Goal: Task Accomplishment & Management: Use online tool/utility

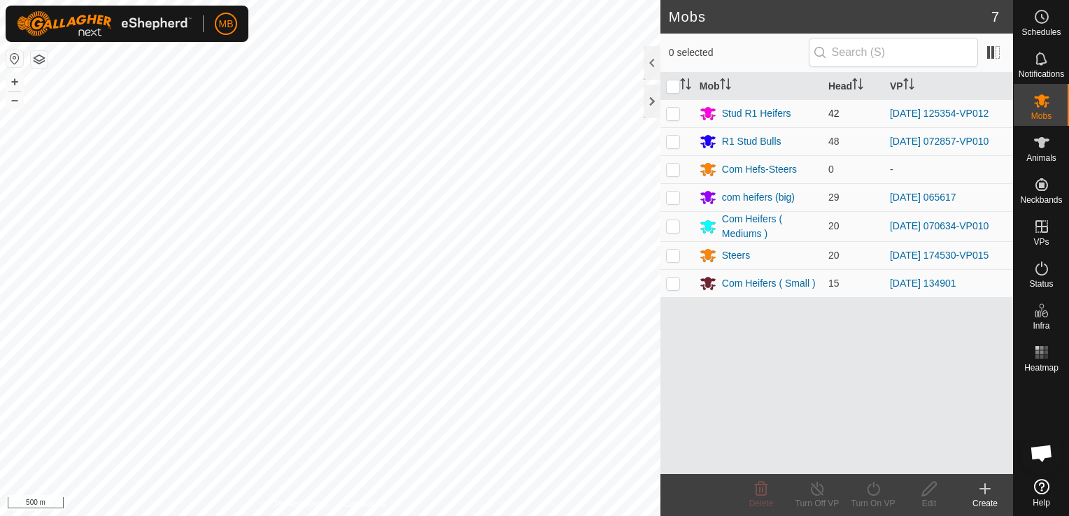
click at [674, 111] on p-checkbox at bounding box center [673, 113] width 14 height 11
checkbox input "true"
click at [875, 504] on div "Turn On VP" at bounding box center [873, 503] width 56 height 13
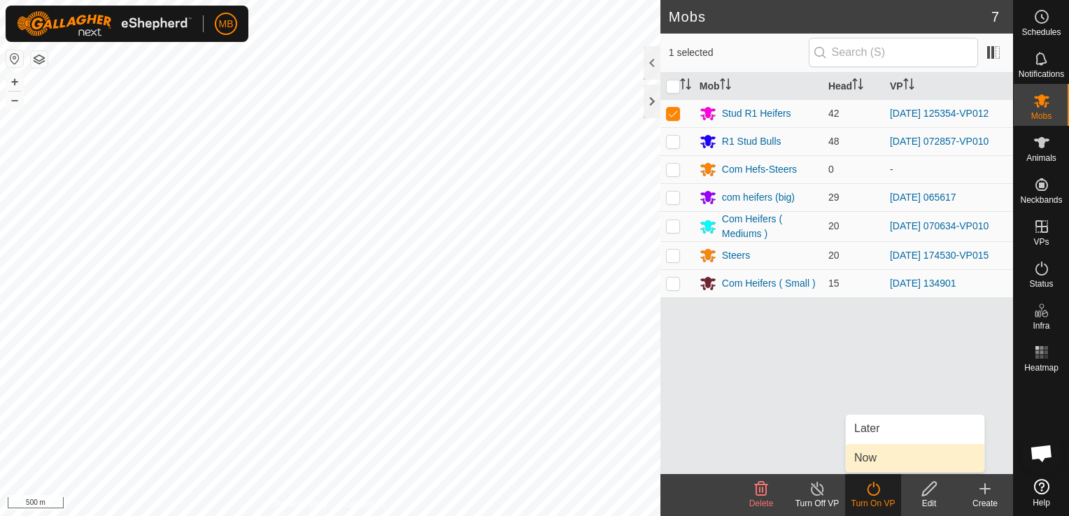
click at [876, 455] on link "Now" at bounding box center [915, 458] width 139 height 28
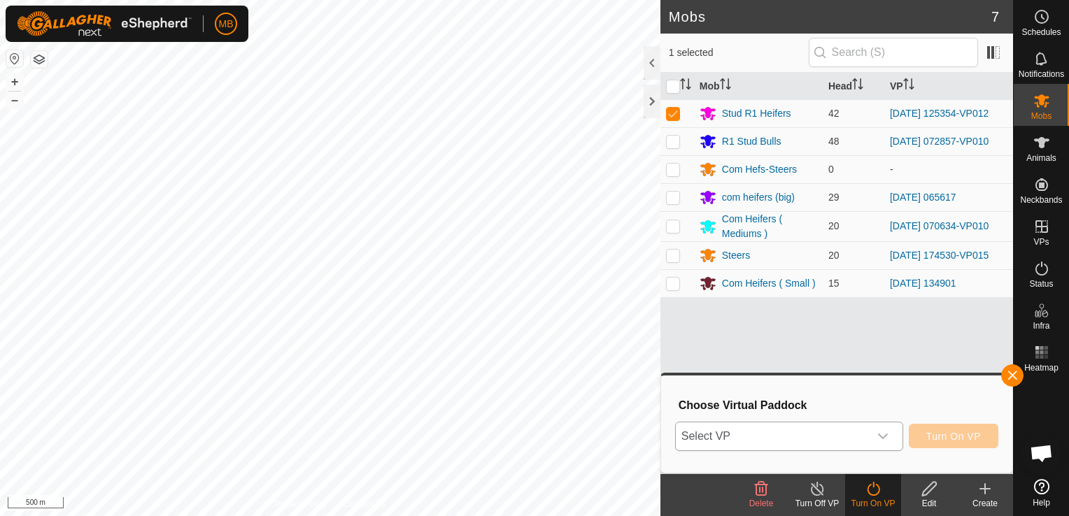
click at [891, 433] on div "dropdown trigger" at bounding box center [883, 437] width 28 height 28
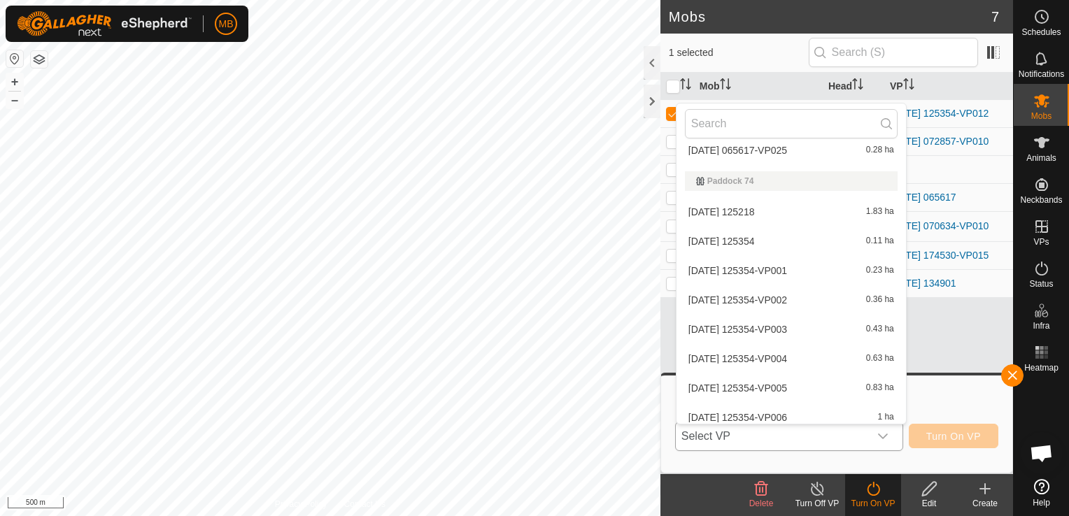
scroll to position [3440, 0]
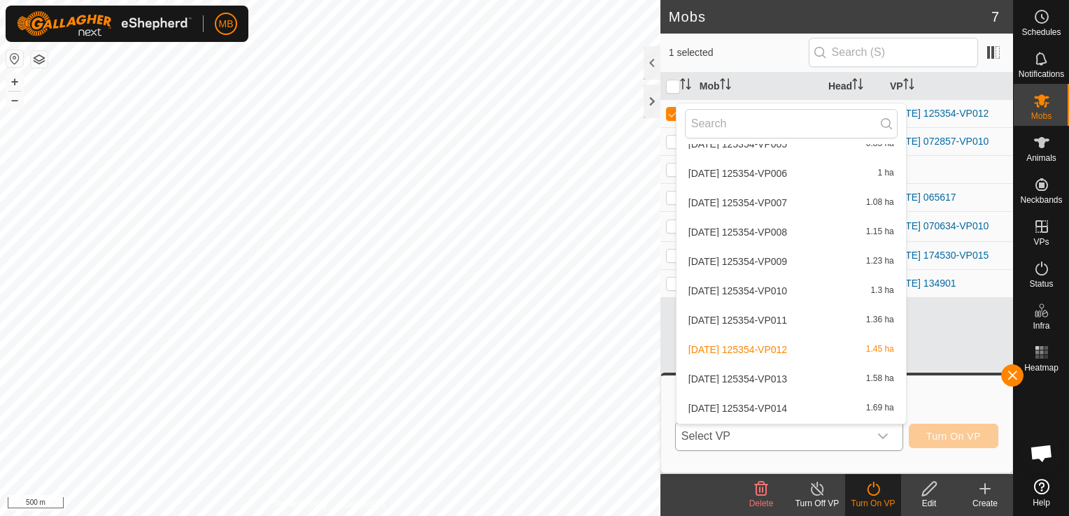
click at [847, 409] on li "[DATE] 125354-VP014 1.69 ha" at bounding box center [791, 409] width 229 height 28
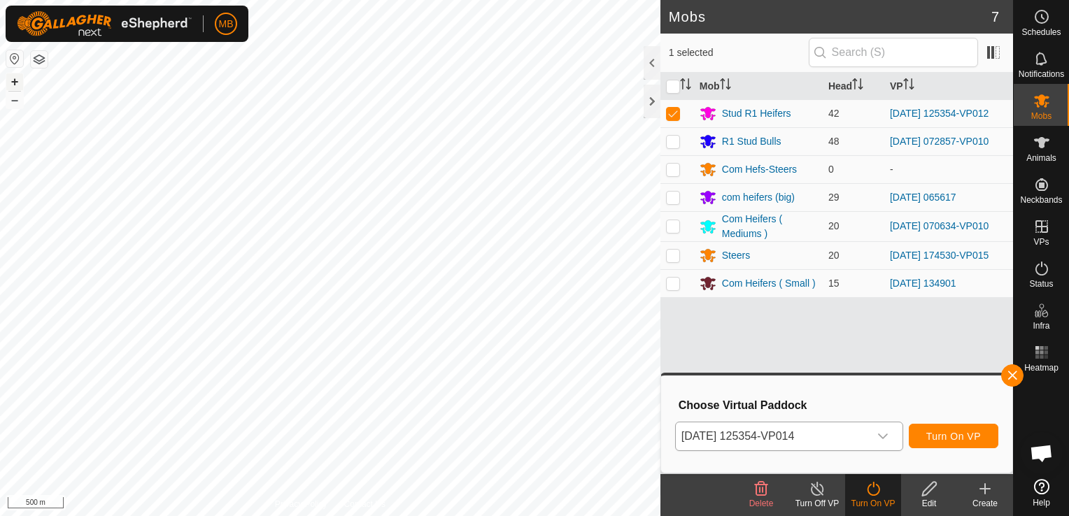
click at [10, 84] on button "+" at bounding box center [14, 81] width 17 height 17
click at [952, 435] on span "Turn On VP" at bounding box center [953, 436] width 55 height 11
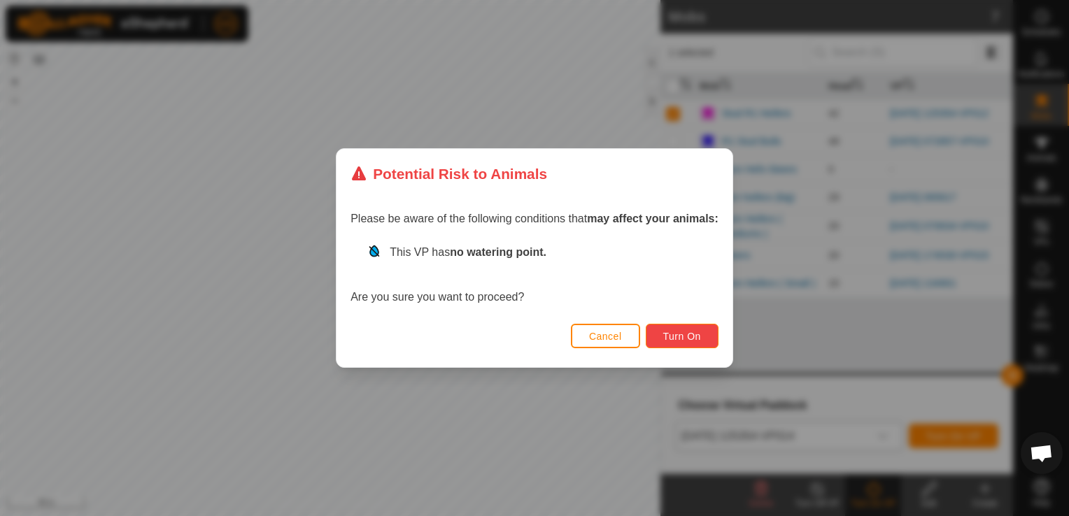
click at [687, 336] on span "Turn On" at bounding box center [682, 336] width 38 height 11
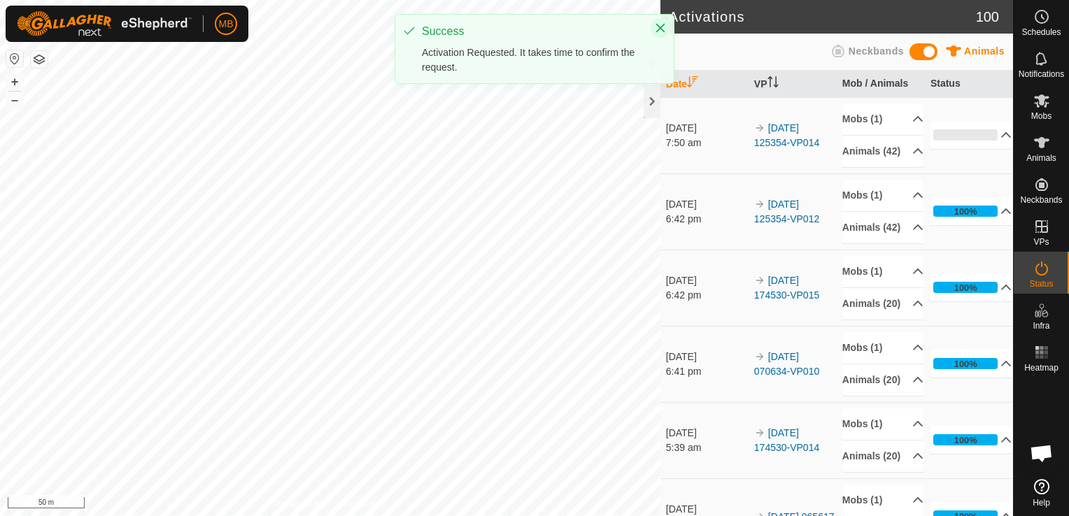
click at [663, 24] on icon "Close" at bounding box center [660, 27] width 11 height 11
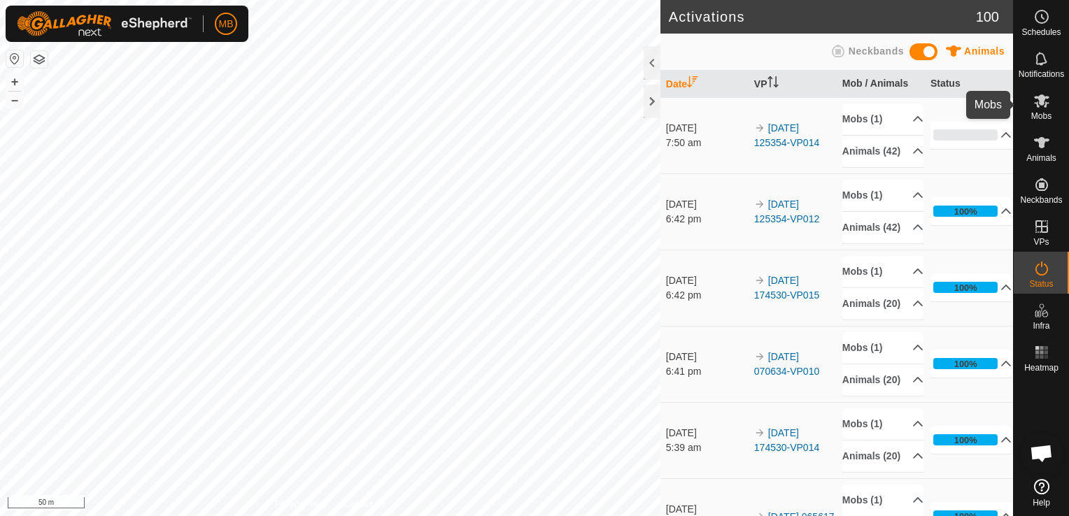
click at [1031, 113] on span "Mobs" at bounding box center [1041, 116] width 20 height 8
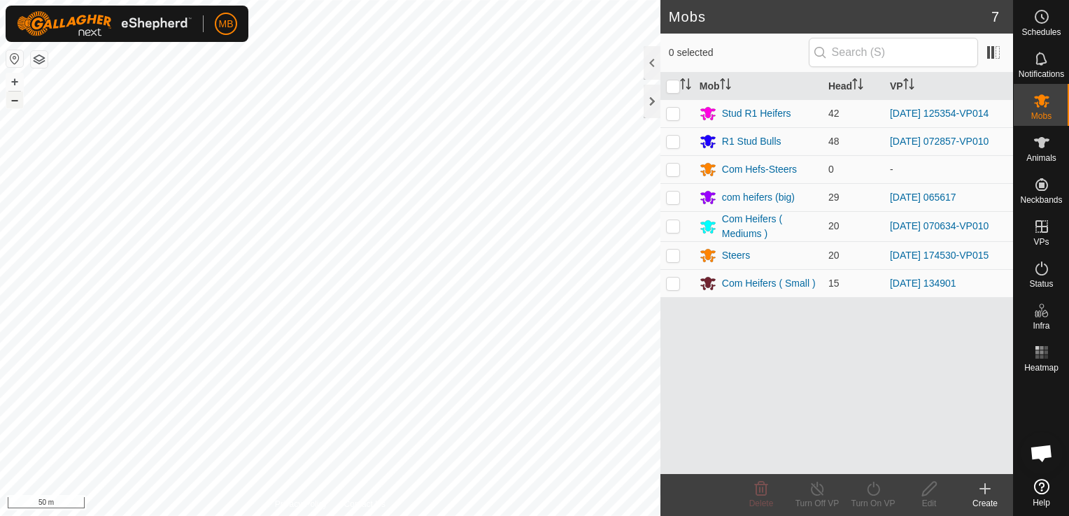
click at [15, 105] on button "–" at bounding box center [14, 100] width 17 height 17
click at [12, 79] on button "+" at bounding box center [14, 81] width 17 height 17
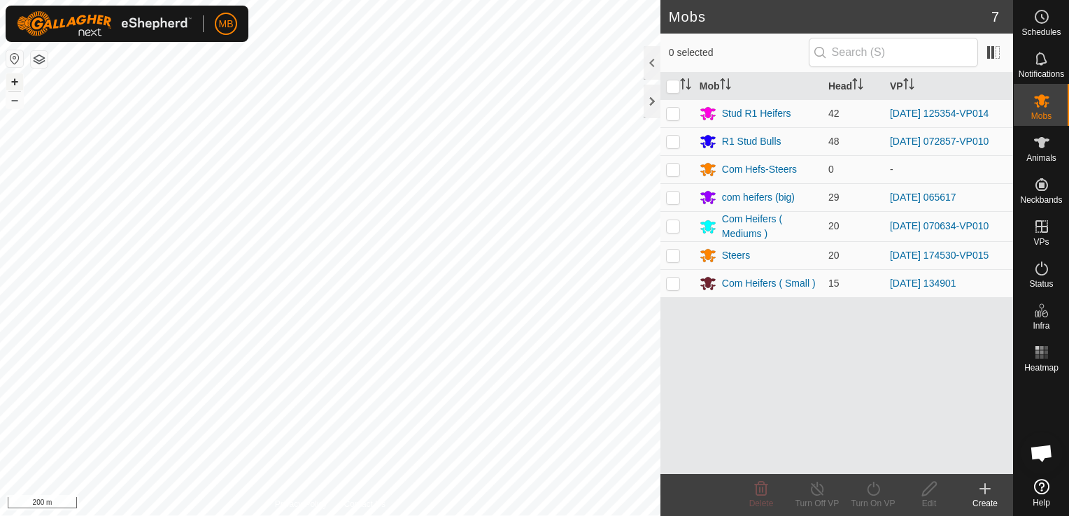
click at [12, 79] on button "+" at bounding box center [14, 81] width 17 height 17
click at [674, 230] on p-checkbox at bounding box center [673, 225] width 14 height 11
checkbox input "true"
click at [867, 497] on div "Turn On VP" at bounding box center [873, 503] width 56 height 13
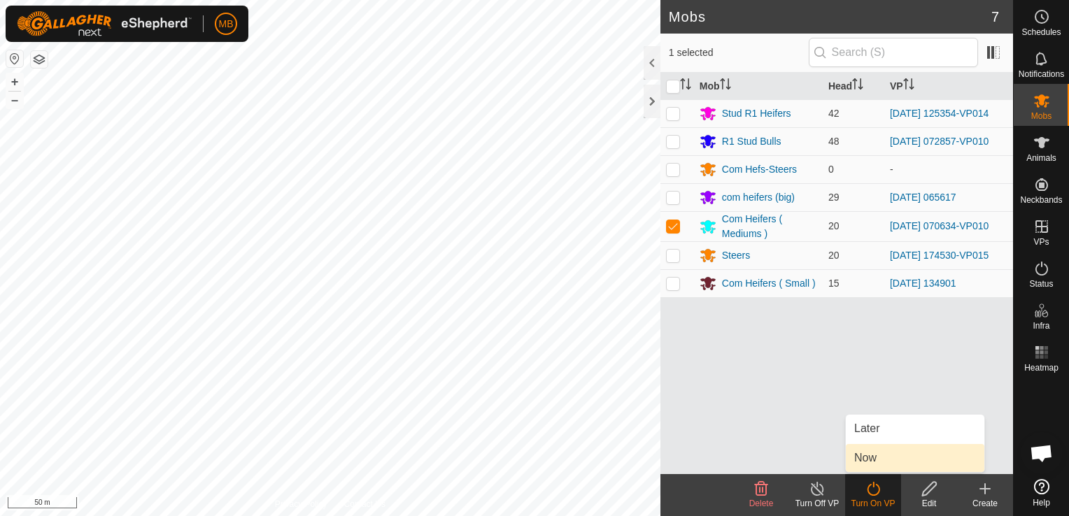
click at [870, 462] on link "Now" at bounding box center [915, 458] width 139 height 28
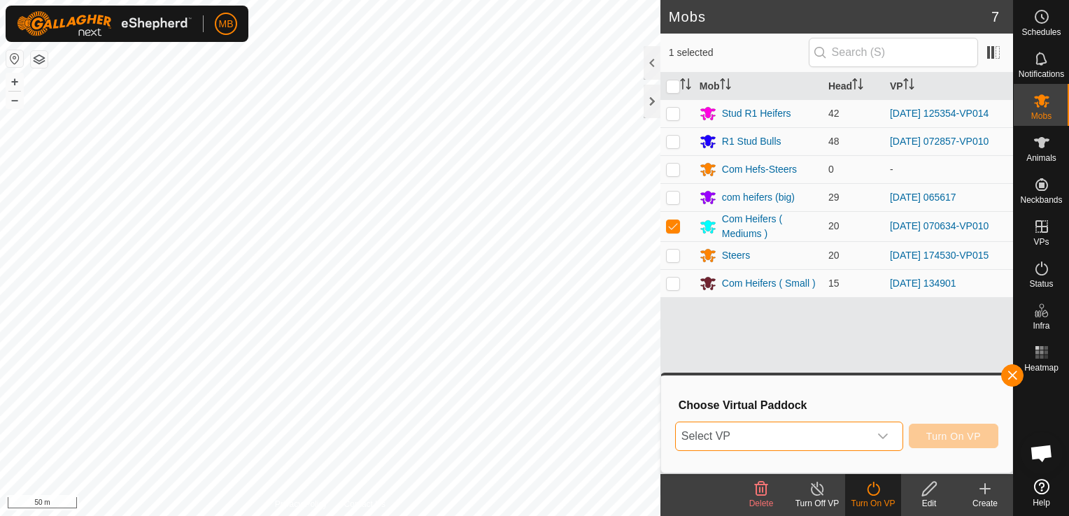
click at [869, 439] on span "Select VP" at bounding box center [772, 437] width 193 height 28
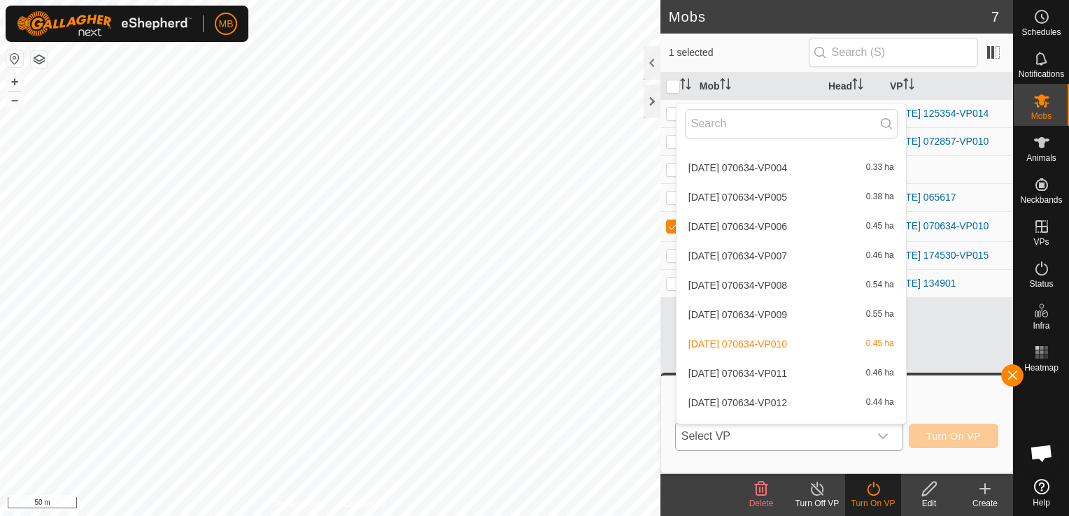
scroll to position [168, 0]
click at [843, 343] on li "[DATE] 070634-VP011 0.46 ha" at bounding box center [791, 346] width 229 height 28
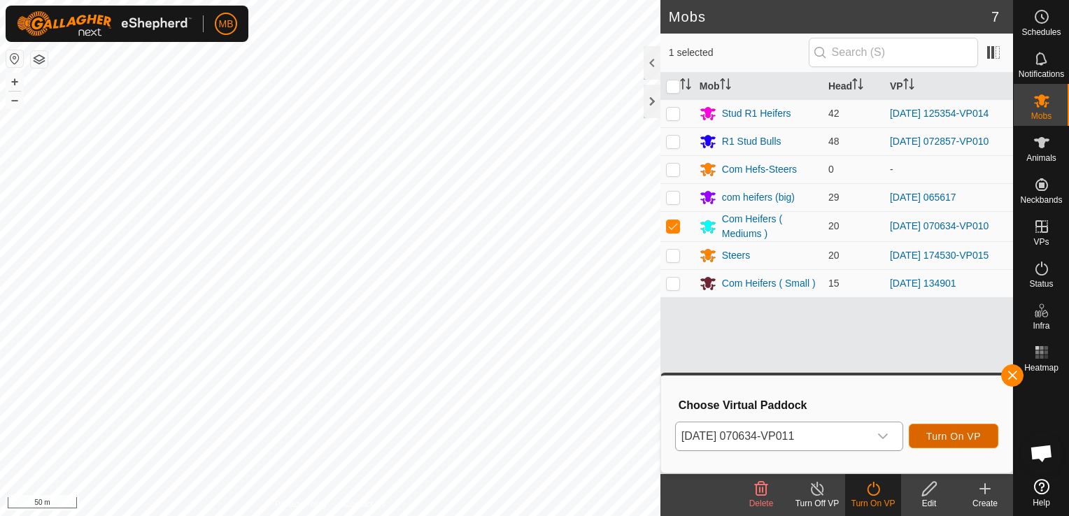
click at [954, 435] on span "Turn On VP" at bounding box center [953, 436] width 55 height 11
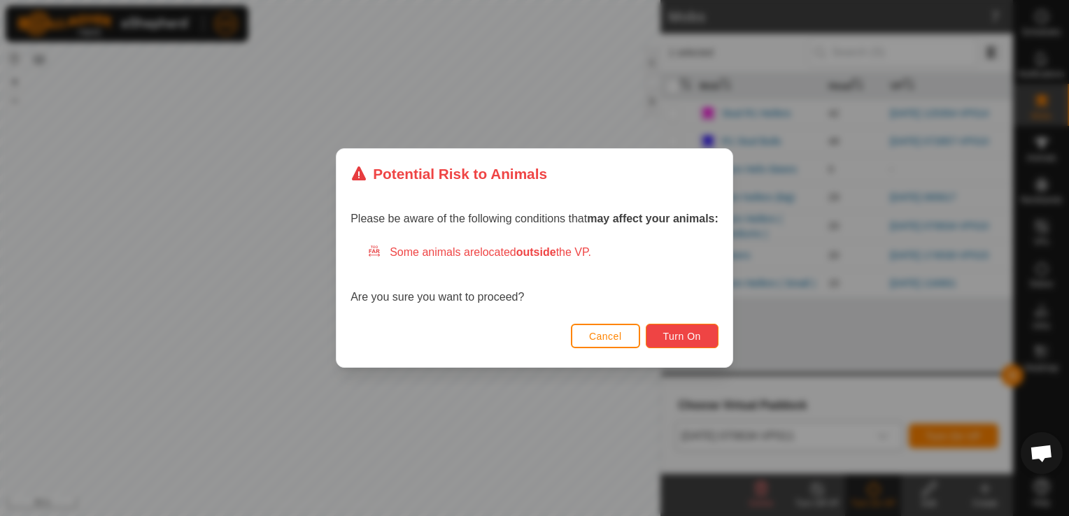
click at [660, 339] on button "Turn On" at bounding box center [682, 336] width 73 height 24
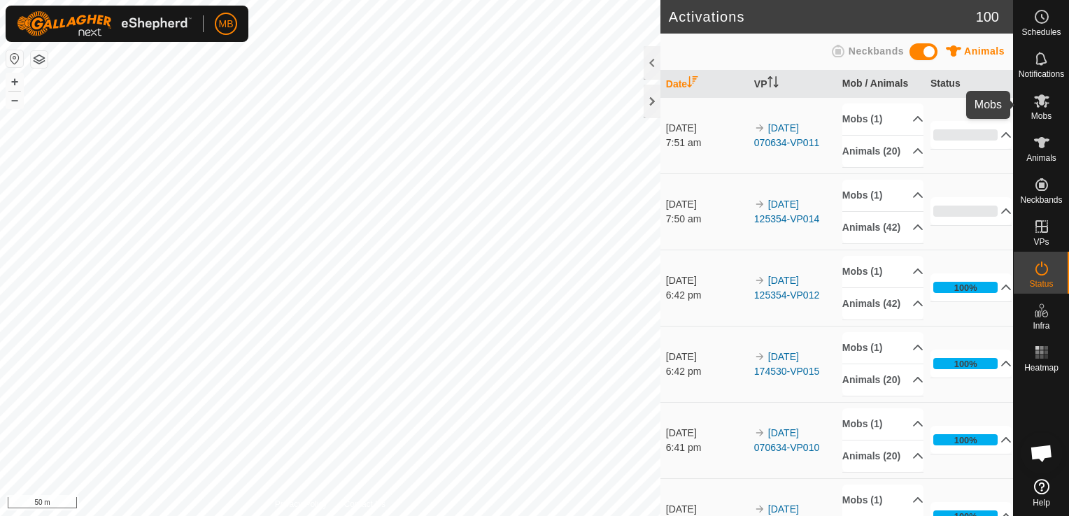
click at [1025, 113] on div "Mobs" at bounding box center [1041, 105] width 55 height 42
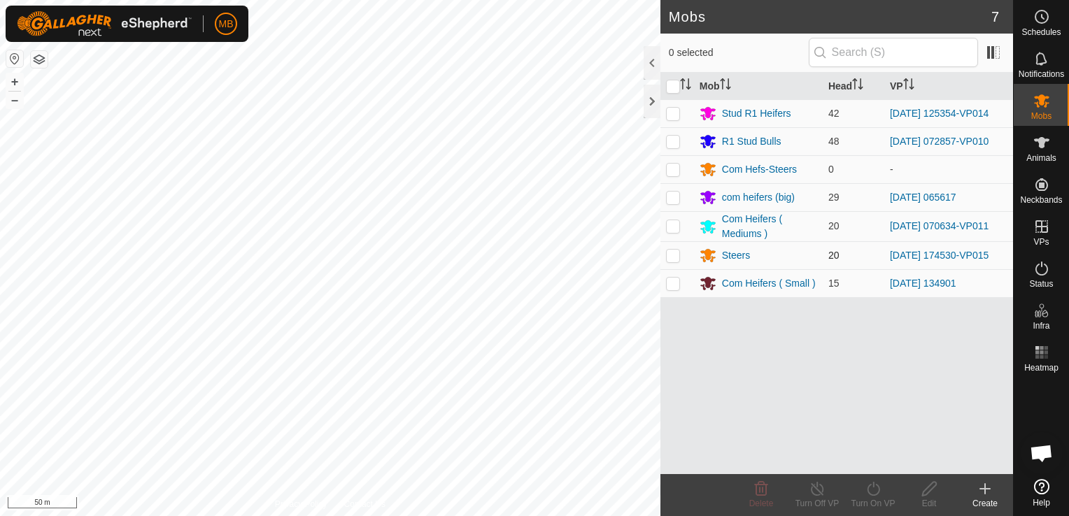
drag, startPoint x: 679, startPoint y: 253, endPoint x: 672, endPoint y: 259, distance: 9.0
click at [672, 259] on p-checkbox at bounding box center [673, 255] width 14 height 11
click at [670, 260] on td at bounding box center [677, 255] width 34 height 28
checkbox input "true"
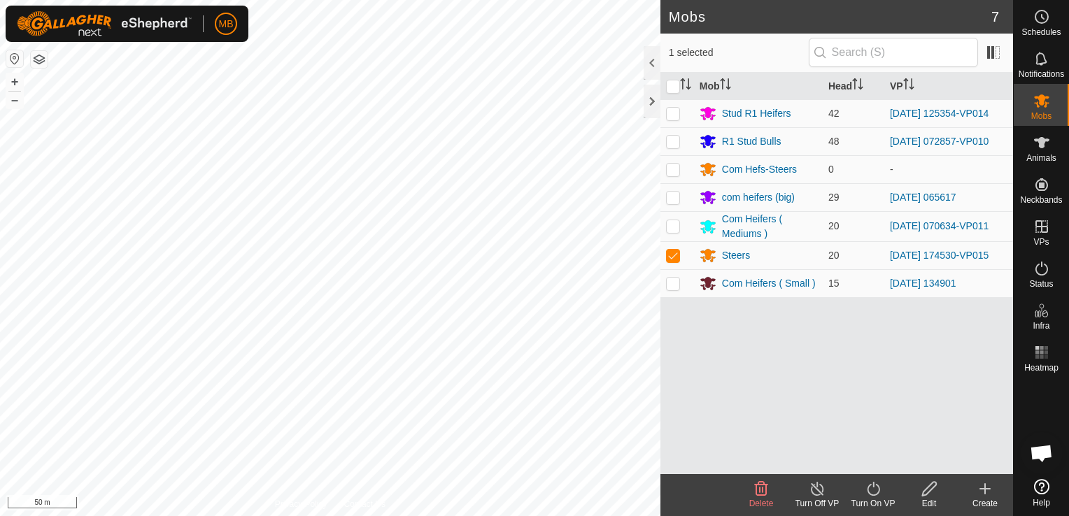
click at [865, 491] on icon at bounding box center [873, 489] width 17 height 17
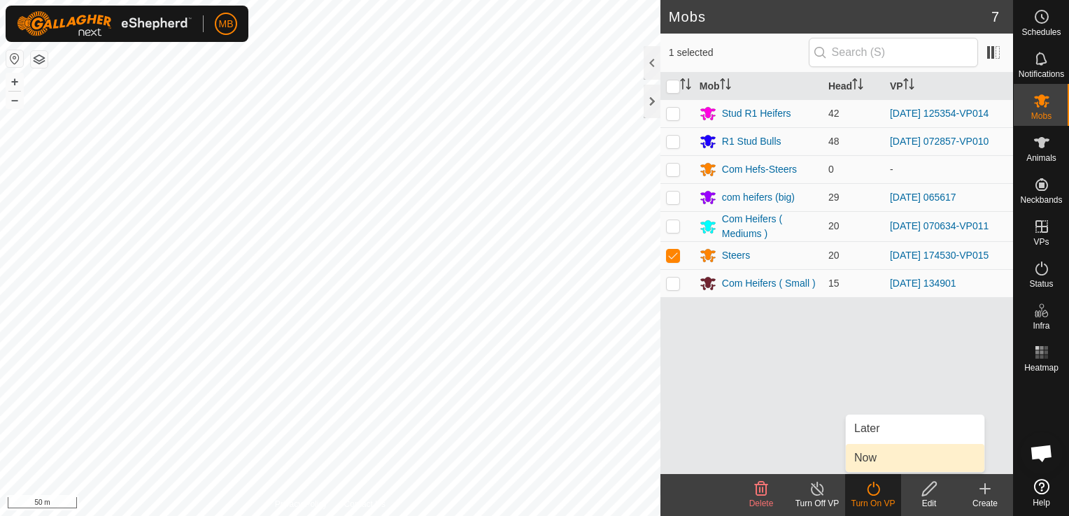
click at [867, 465] on link "Now" at bounding box center [915, 458] width 139 height 28
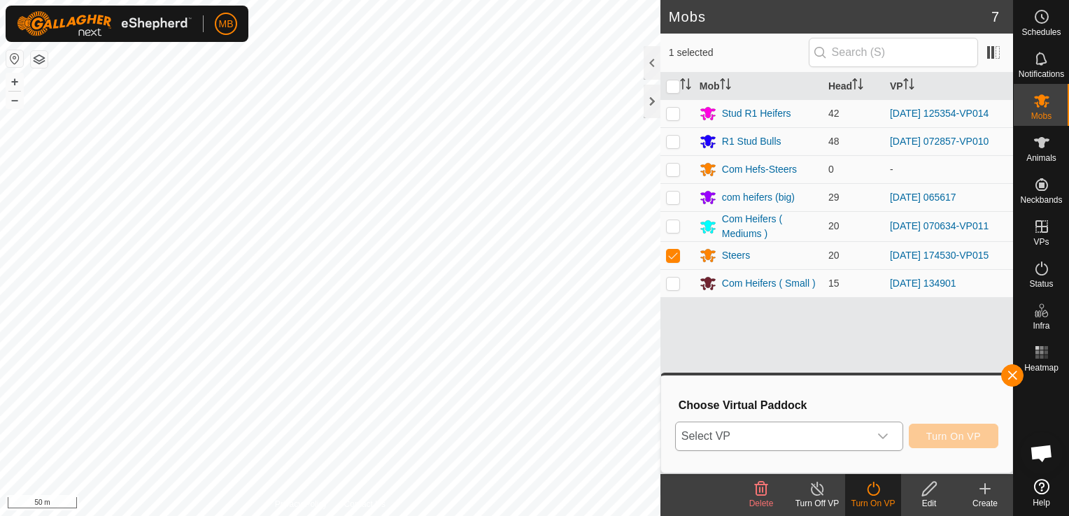
click at [884, 437] on icon "dropdown trigger" at bounding box center [883, 437] width 10 height 6
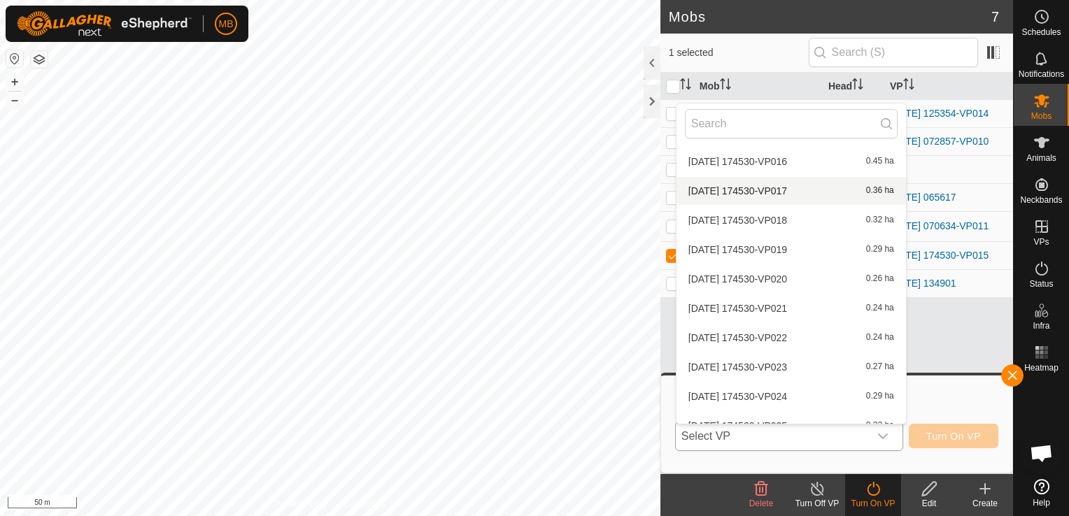
scroll to position [1467, 0]
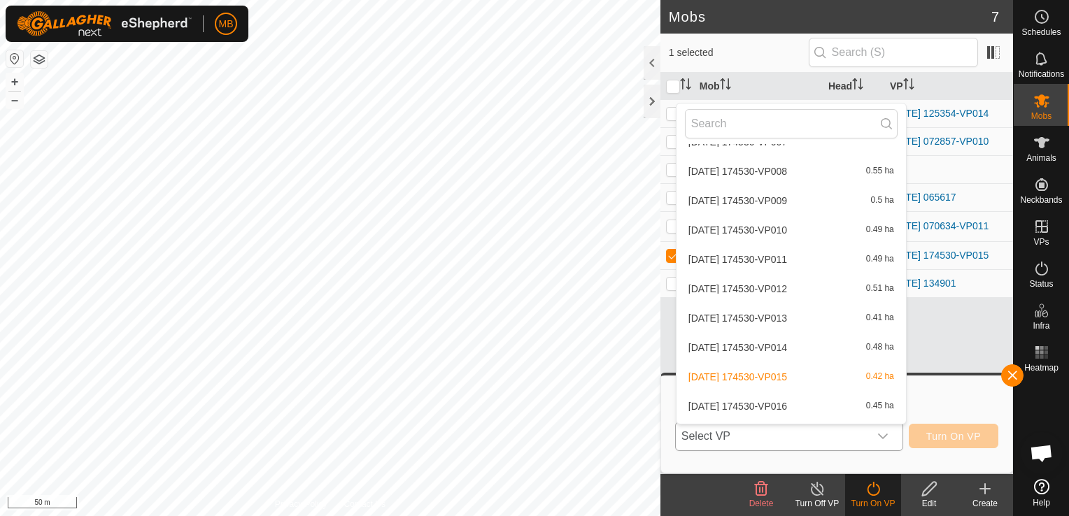
click at [848, 399] on li "[DATE] 174530-VP016 0.45 ha" at bounding box center [791, 407] width 229 height 28
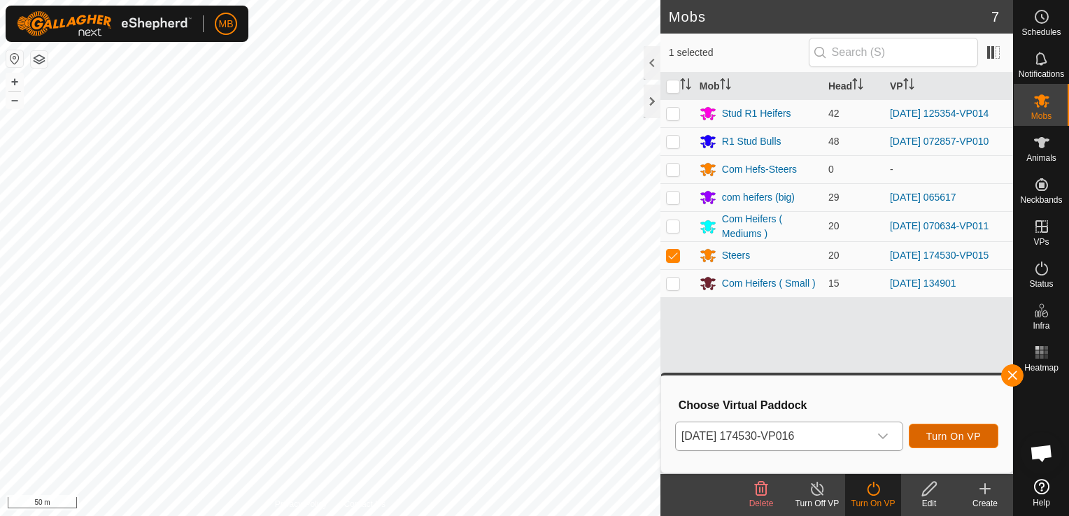
click at [951, 438] on span "Turn On VP" at bounding box center [953, 436] width 55 height 11
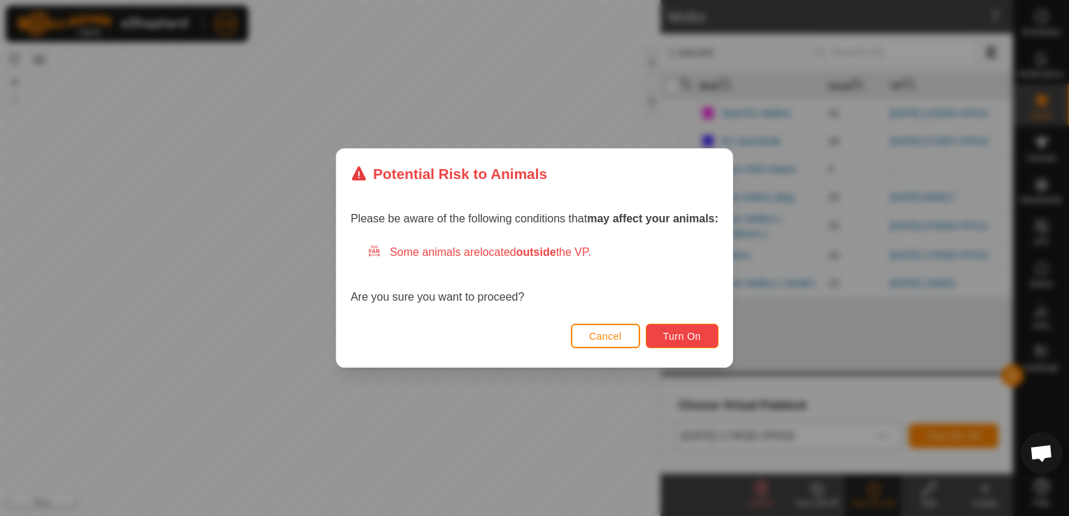
click at [704, 337] on button "Turn On" at bounding box center [682, 336] width 73 height 24
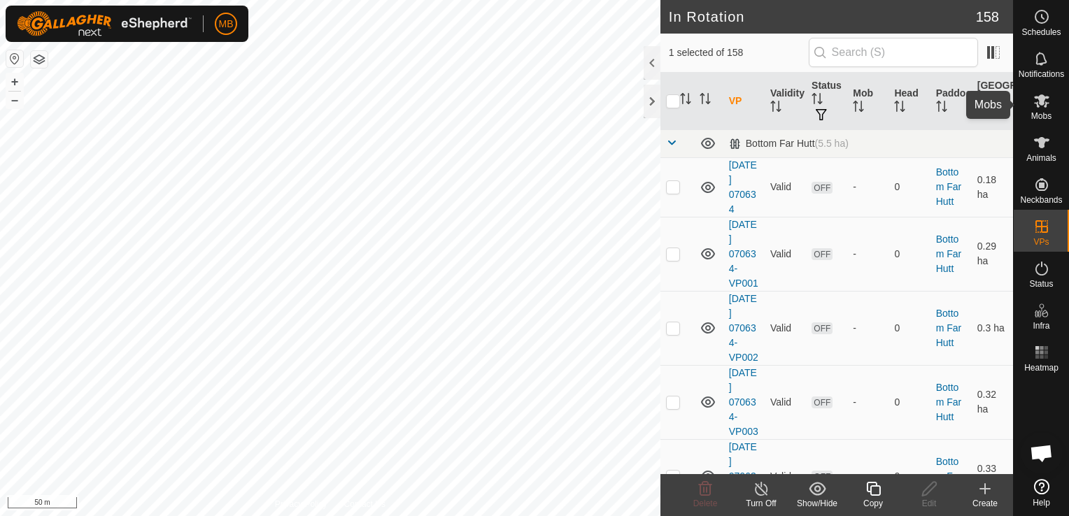
click at [1040, 121] on div "Mobs" at bounding box center [1041, 105] width 55 height 42
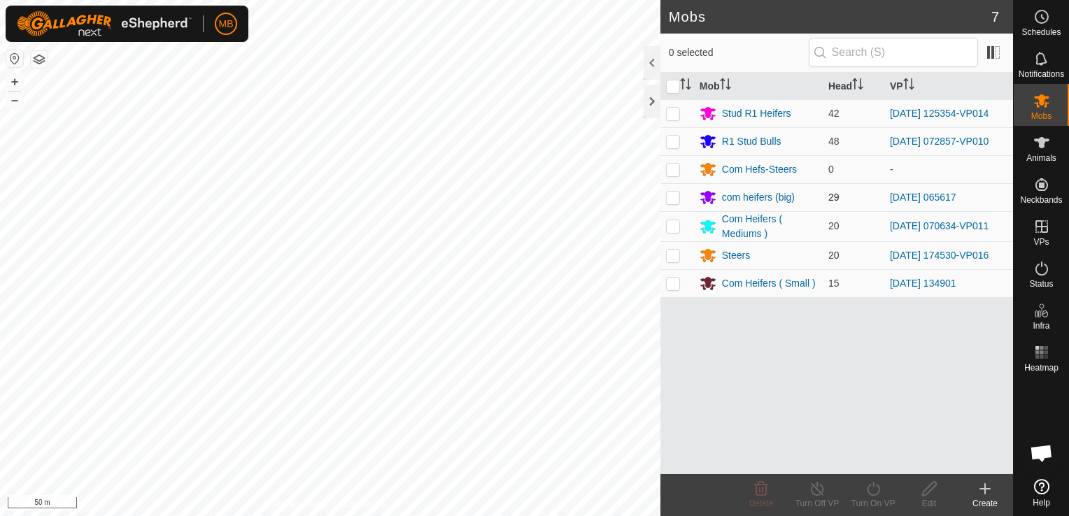
click at [672, 200] on p-checkbox at bounding box center [673, 197] width 14 height 11
checkbox input "true"
click at [872, 499] on div "Turn On VP" at bounding box center [873, 503] width 56 height 13
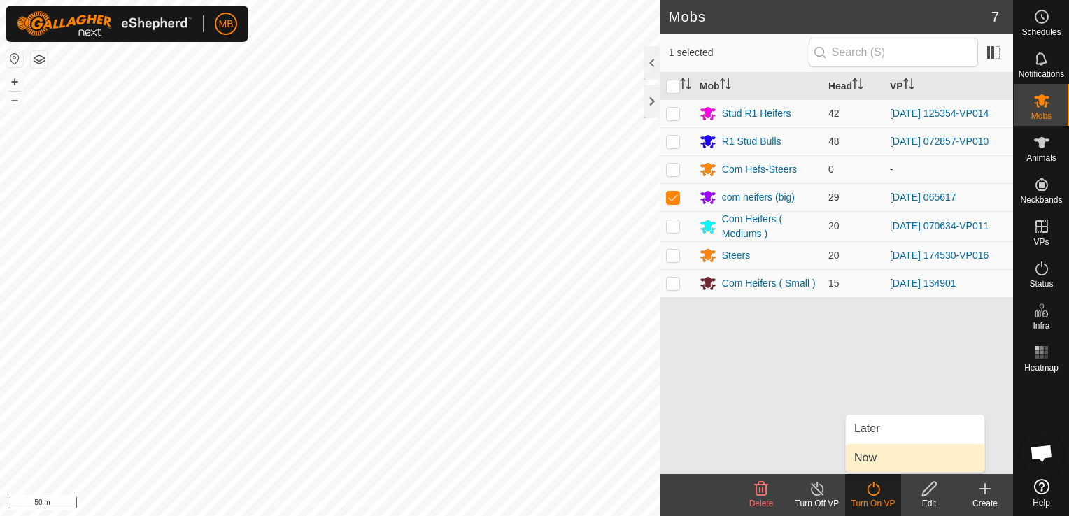
click at [879, 449] on link "Now" at bounding box center [915, 458] width 139 height 28
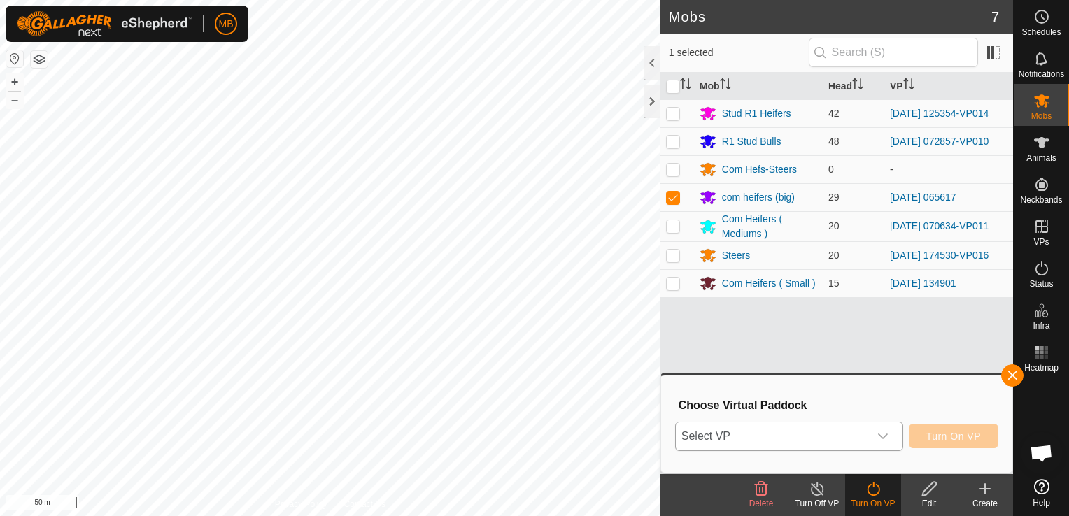
click at [883, 434] on icon "dropdown trigger" at bounding box center [882, 436] width 11 height 11
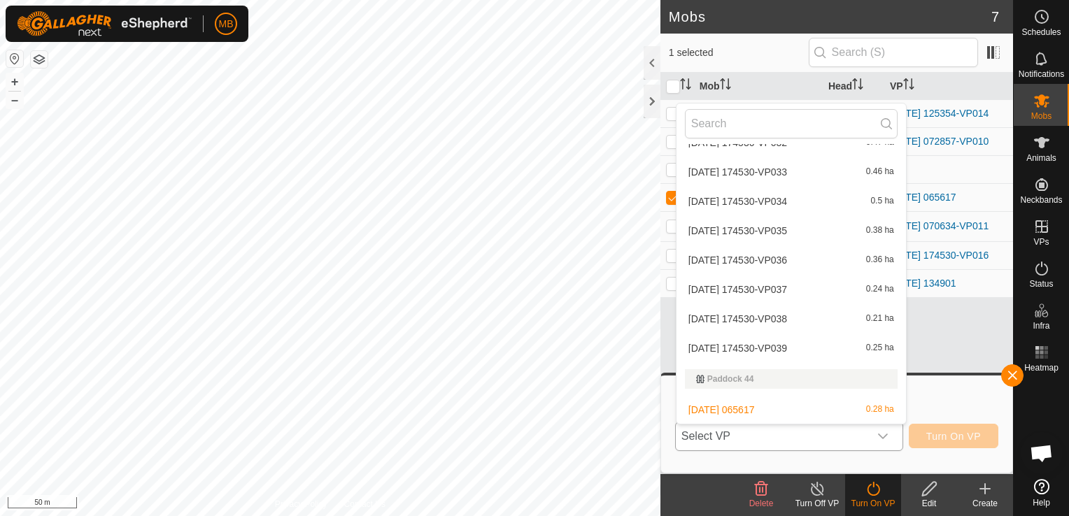
scroll to position [2446, 0]
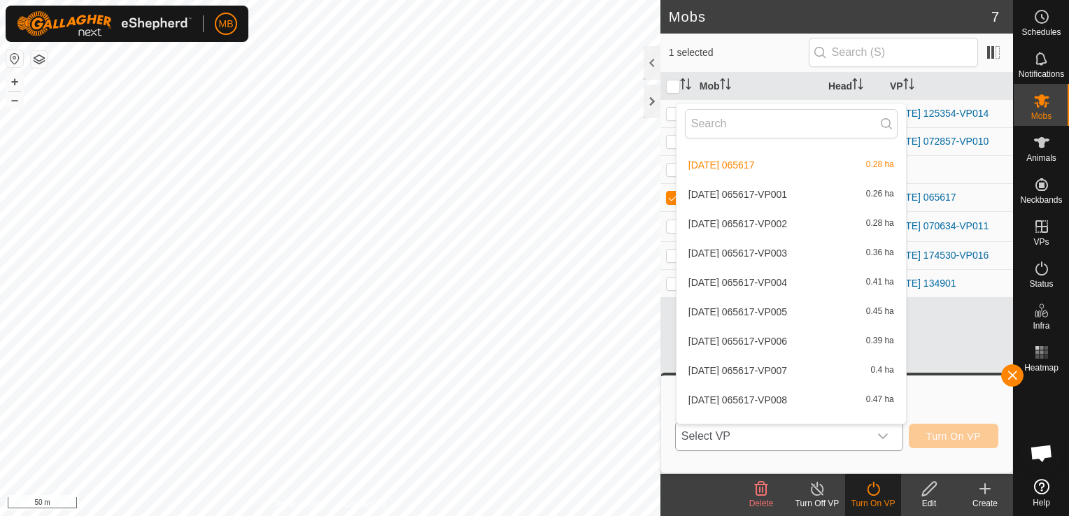
click at [833, 195] on li "[DATE] 065617-VP001 0.26 ha" at bounding box center [791, 195] width 229 height 28
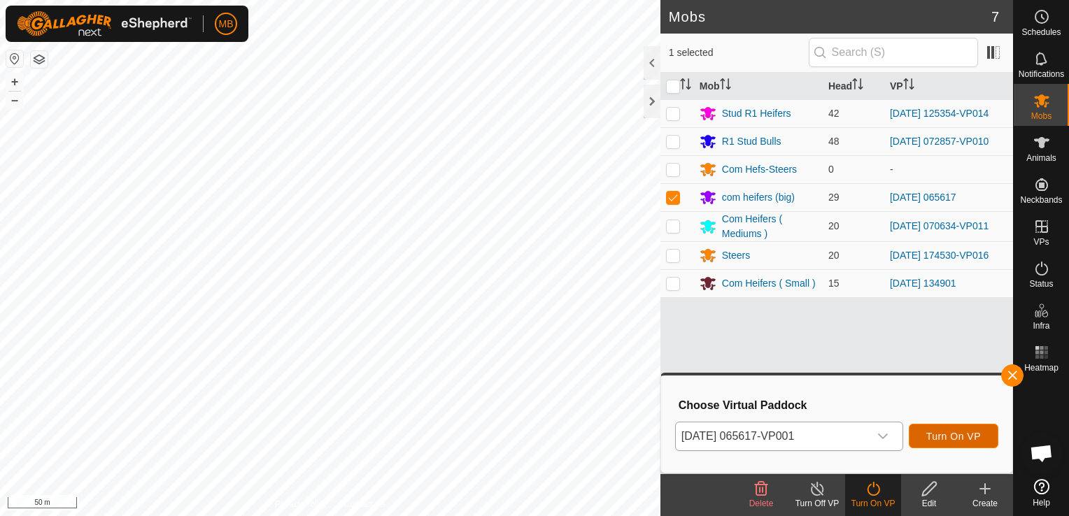
click at [965, 434] on span "Turn On VP" at bounding box center [953, 436] width 55 height 11
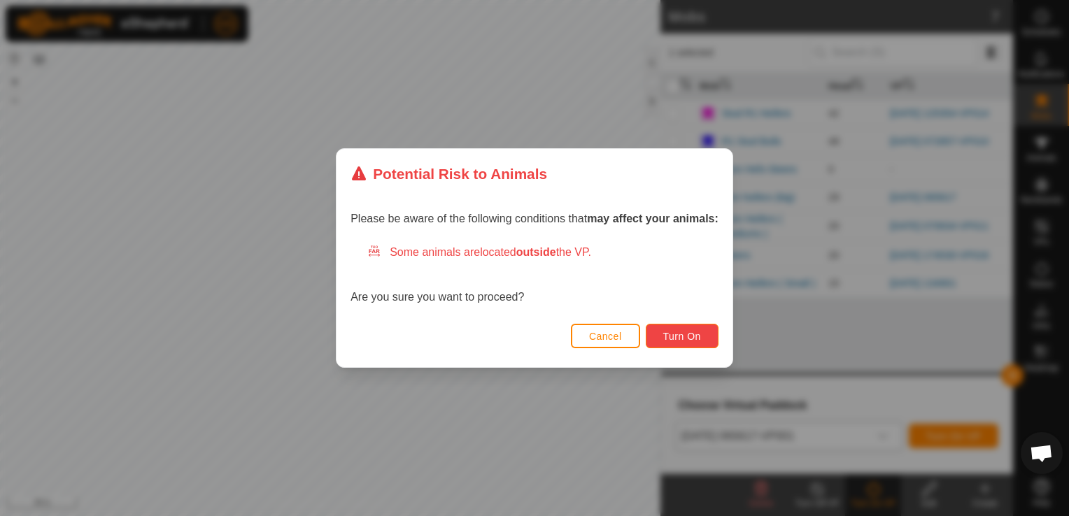
click at [693, 340] on span "Turn On" at bounding box center [682, 336] width 38 height 11
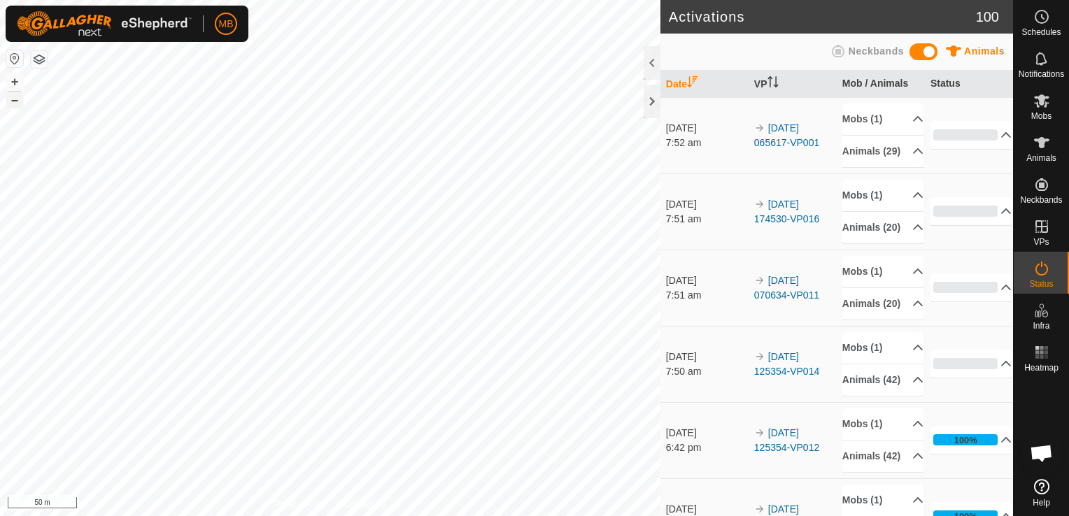
click at [6, 100] on button "–" at bounding box center [14, 100] width 17 height 17
click at [6, 82] on button "+" at bounding box center [14, 81] width 17 height 17
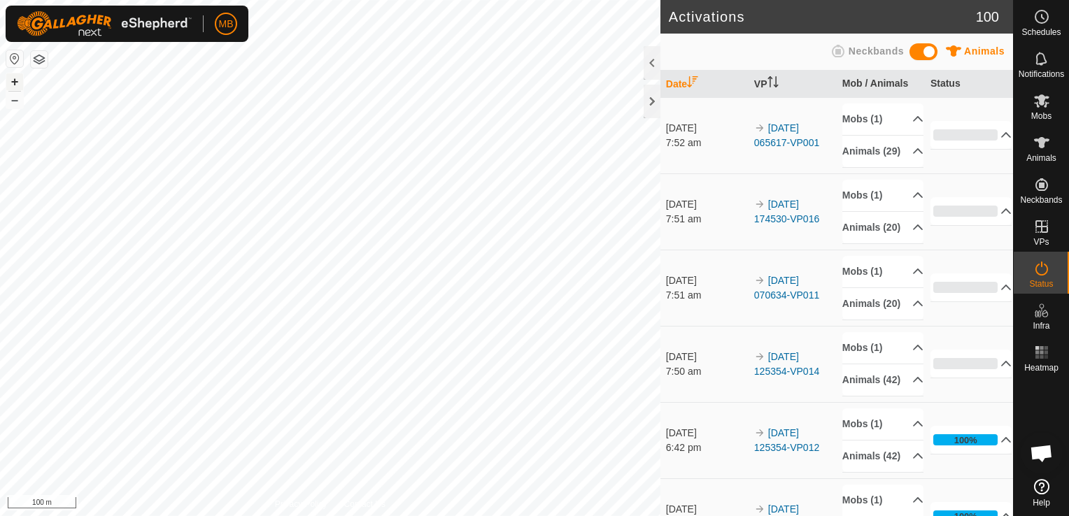
click at [14, 77] on button "+" at bounding box center [14, 81] width 17 height 17
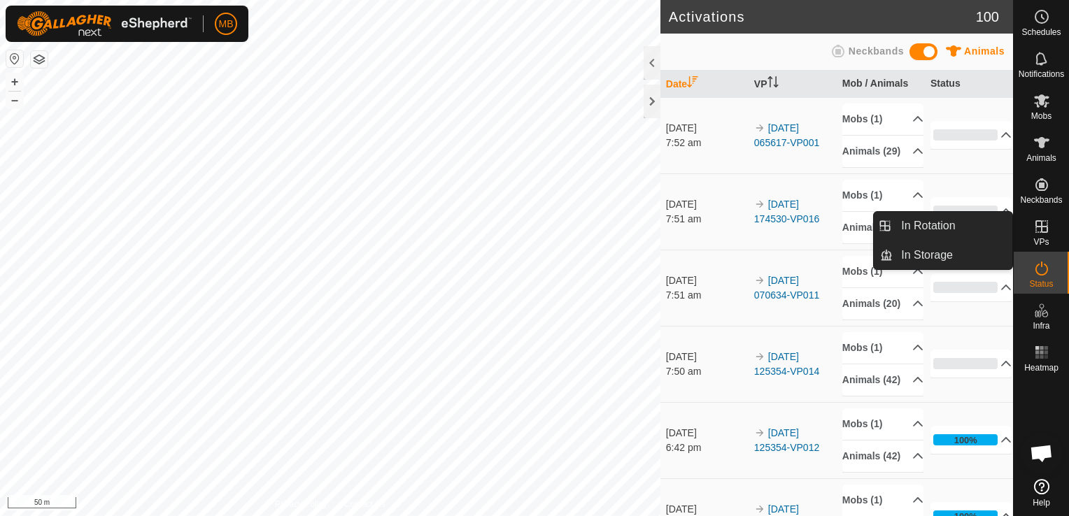
drag, startPoint x: 1045, startPoint y: 222, endPoint x: 1040, endPoint y: 234, distance: 12.2
click at [1040, 234] on icon at bounding box center [1041, 226] width 17 height 17
click at [987, 227] on link "In Rotation" at bounding box center [953, 226] width 120 height 28
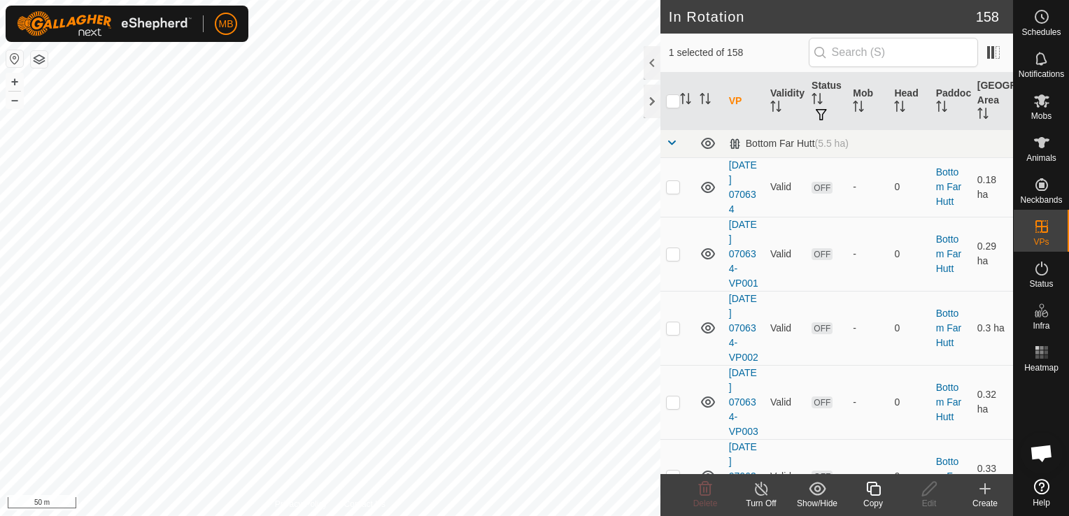
click at [986, 495] on icon at bounding box center [985, 489] width 17 height 17
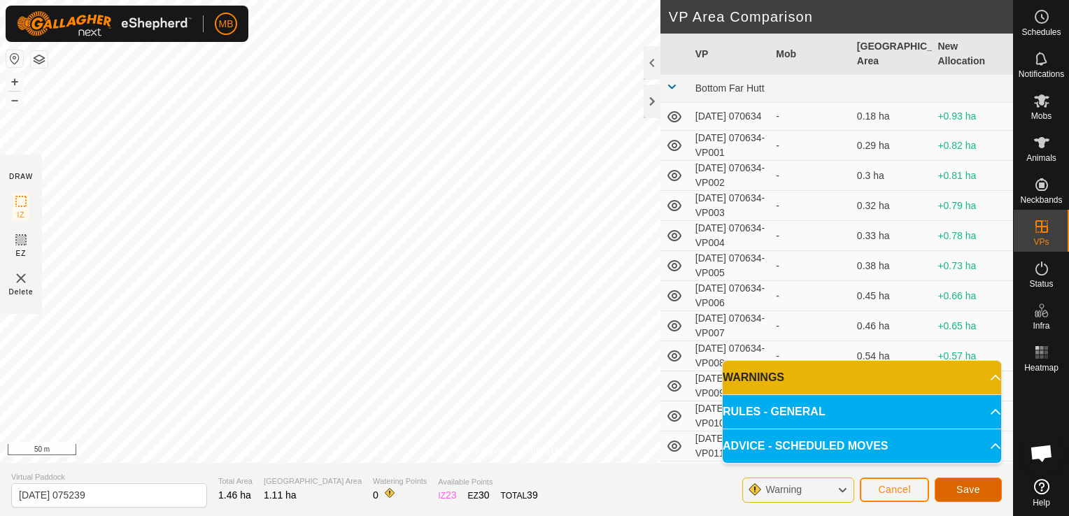
click at [974, 494] on span "Save" at bounding box center [968, 489] width 24 height 11
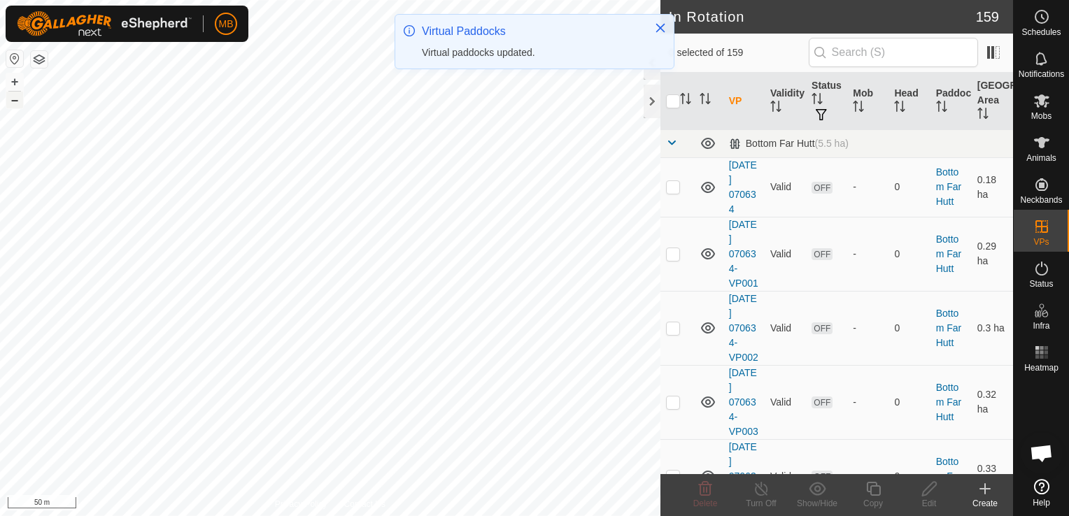
click at [17, 97] on button "–" at bounding box center [14, 100] width 17 height 17
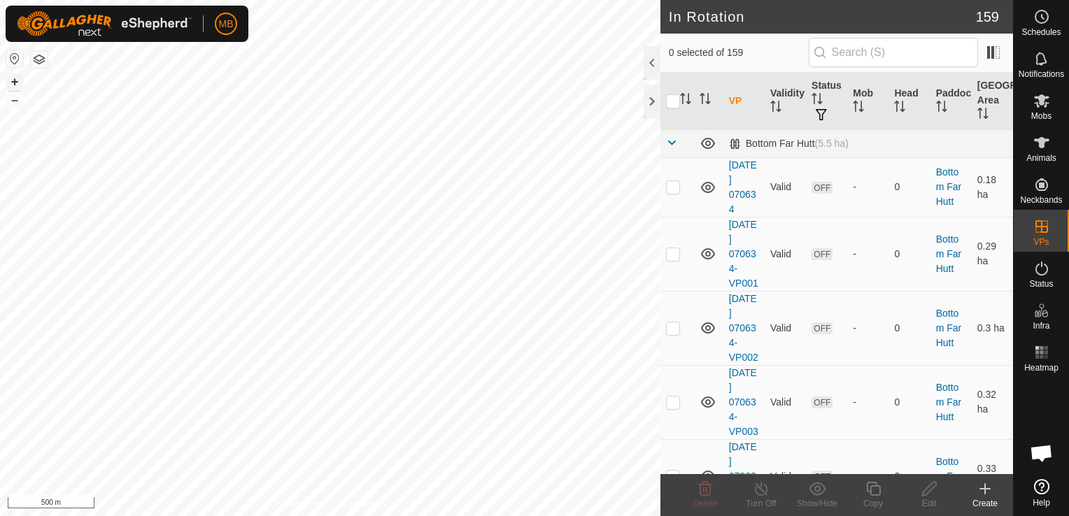
click at [15, 74] on button "+" at bounding box center [14, 81] width 17 height 17
click at [20, 79] on button "+" at bounding box center [14, 81] width 17 height 17
checkbox input "true"
click at [868, 489] on icon at bounding box center [873, 489] width 17 height 17
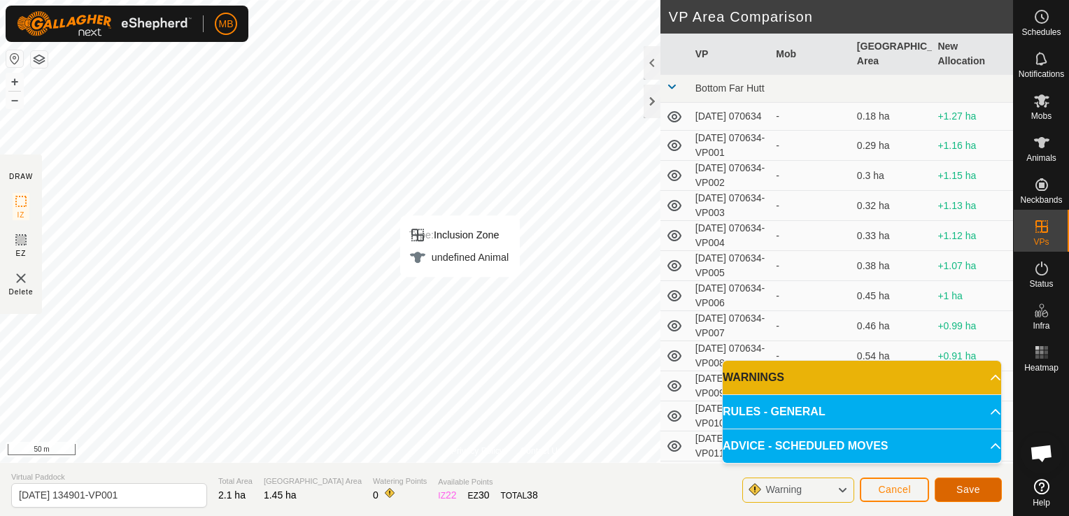
click at [974, 493] on span "Save" at bounding box center [968, 489] width 24 height 11
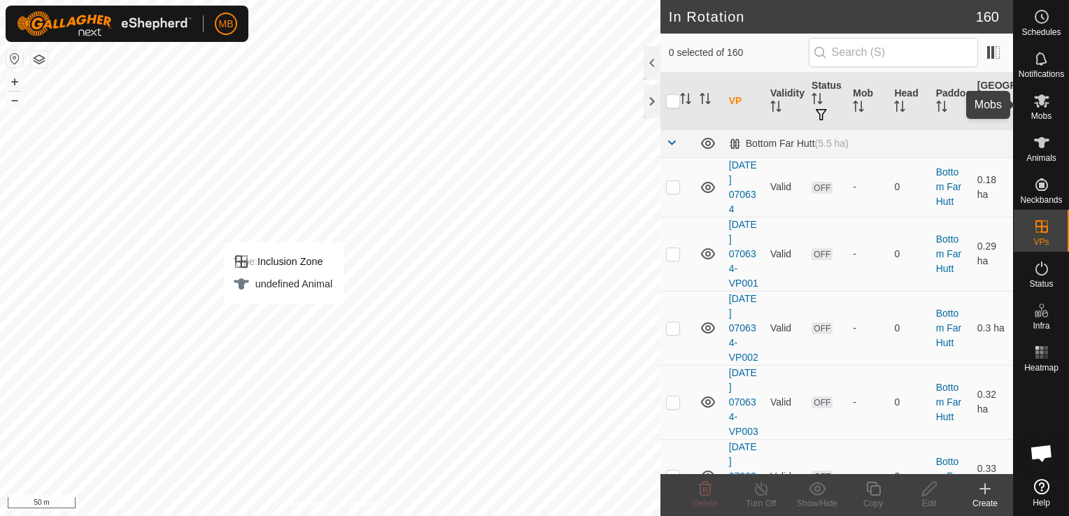
click at [1041, 107] on icon at bounding box center [1041, 100] width 17 height 17
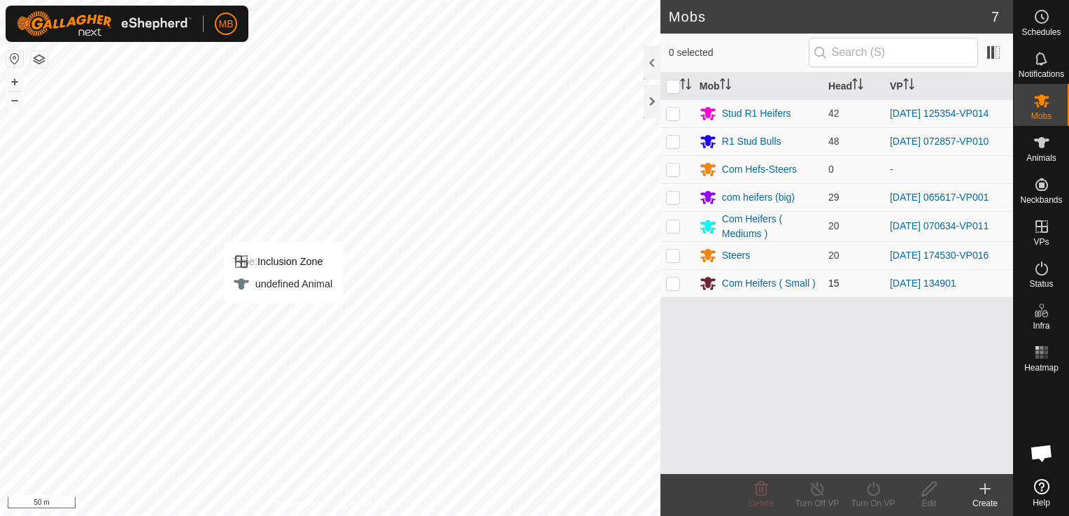
click at [672, 282] on p-checkbox at bounding box center [673, 283] width 14 height 11
checkbox input "true"
click at [877, 504] on div "Turn On VP" at bounding box center [873, 503] width 56 height 13
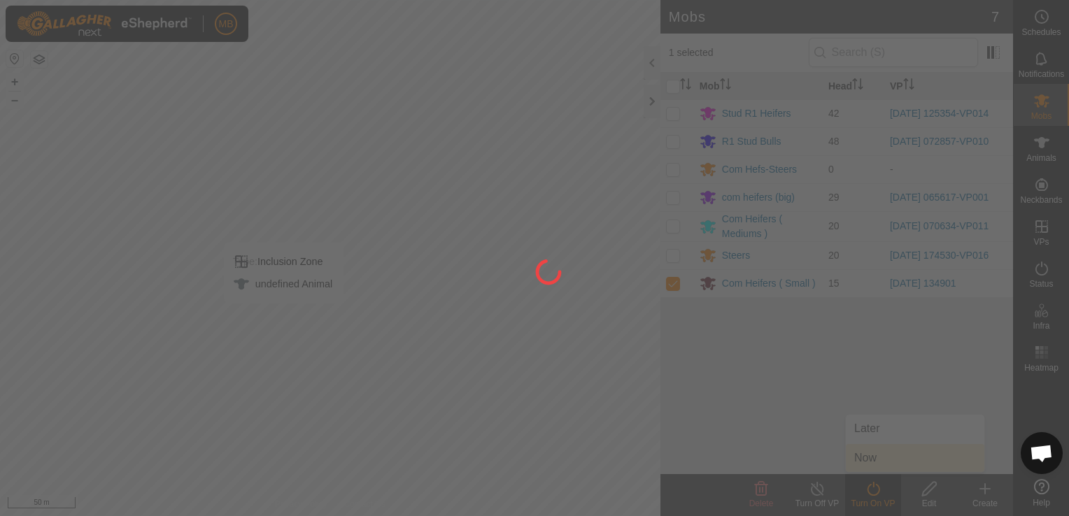
click at [876, 466] on div at bounding box center [534, 258] width 1069 height 516
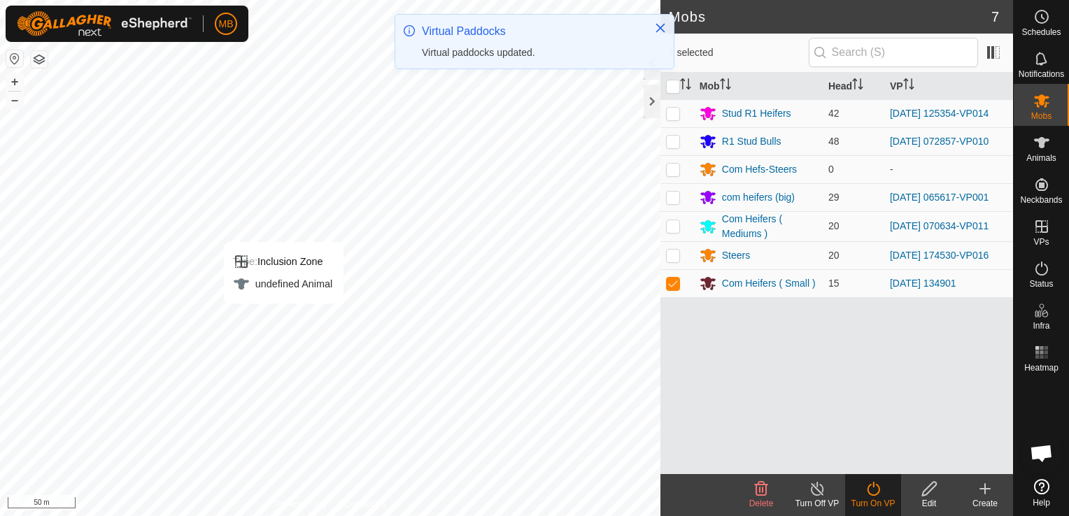
click at [868, 491] on icon at bounding box center [873, 489] width 17 height 17
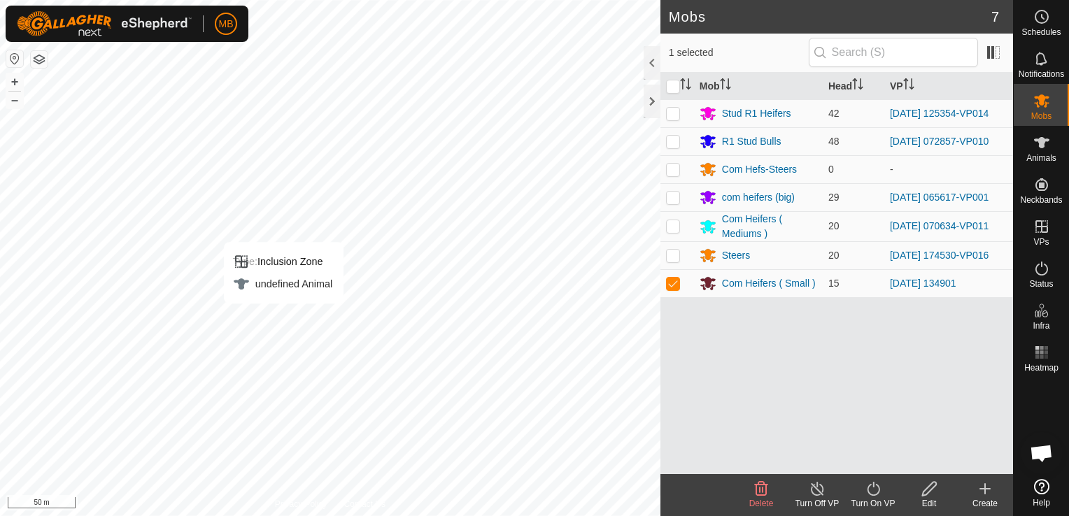
click at [870, 497] on icon at bounding box center [873, 489] width 17 height 17
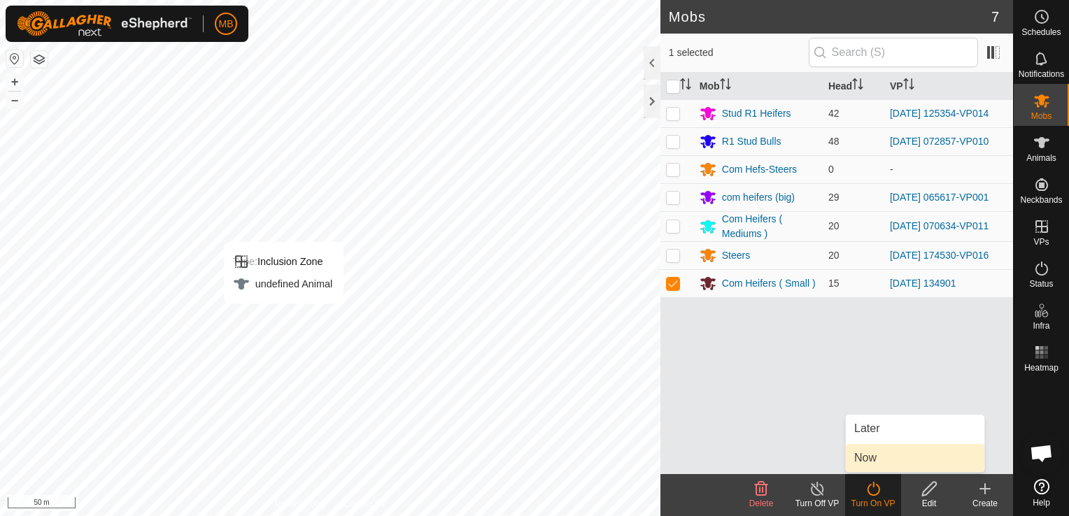
click at [872, 455] on link "Now" at bounding box center [915, 458] width 139 height 28
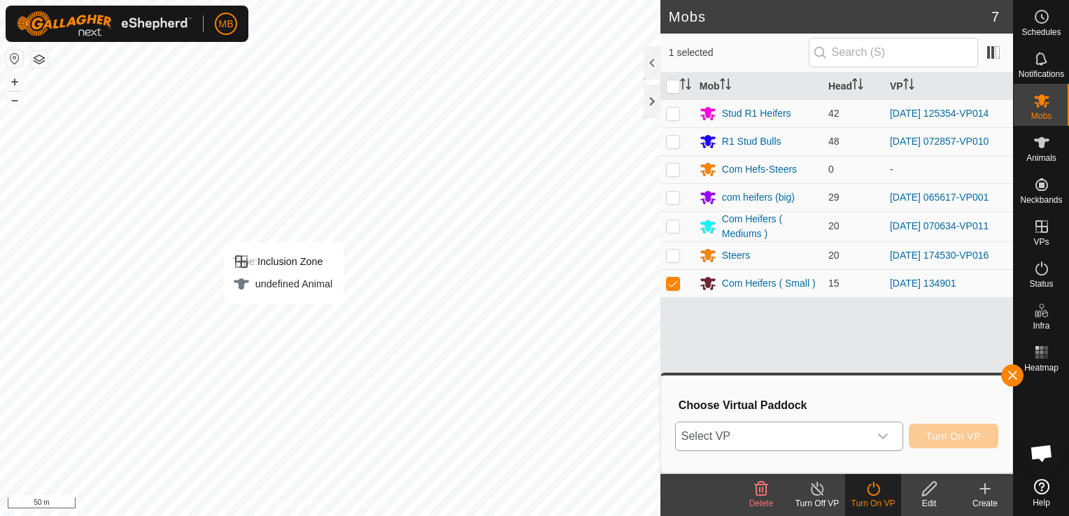
click at [875, 438] on div "dropdown trigger" at bounding box center [883, 437] width 28 height 28
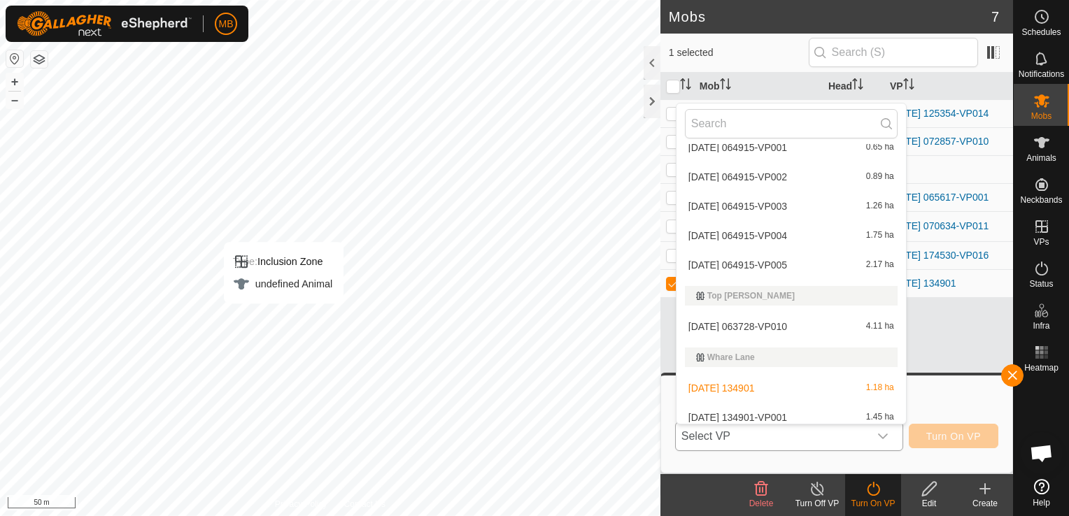
scroll to position [4839, 0]
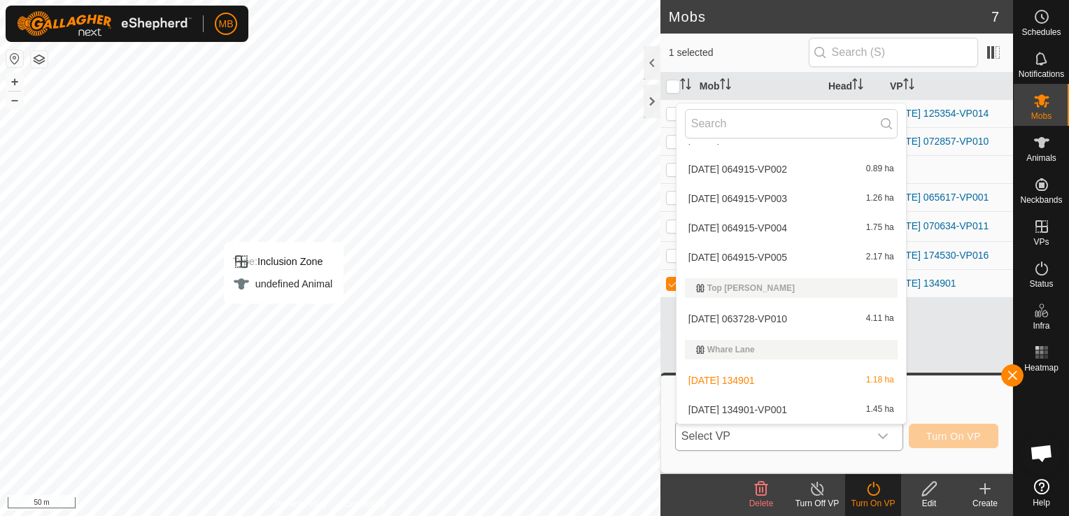
click at [883, 404] on li "[DATE] 134901-VP001 1.45 ha" at bounding box center [791, 410] width 229 height 28
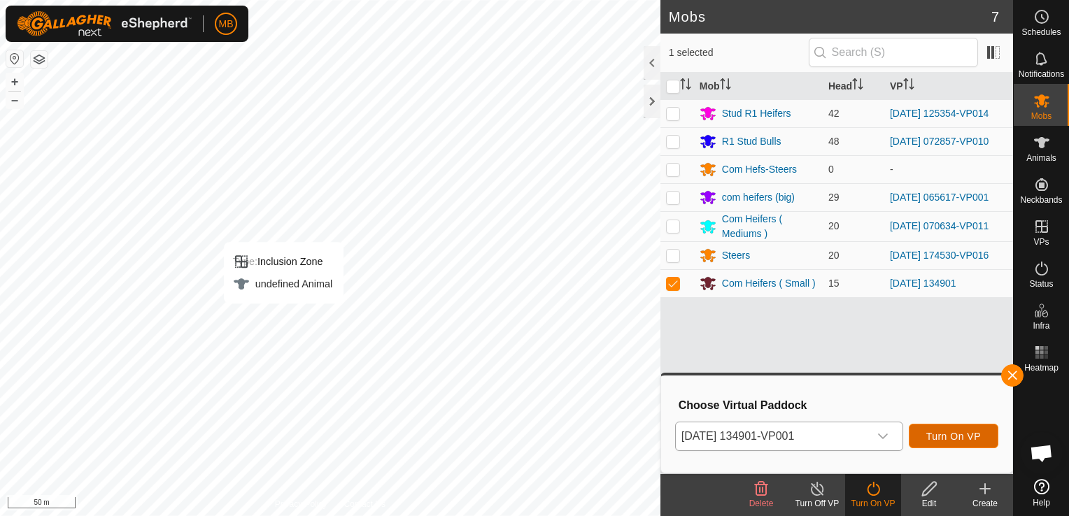
click at [942, 437] on span "Turn On VP" at bounding box center [953, 436] width 55 height 11
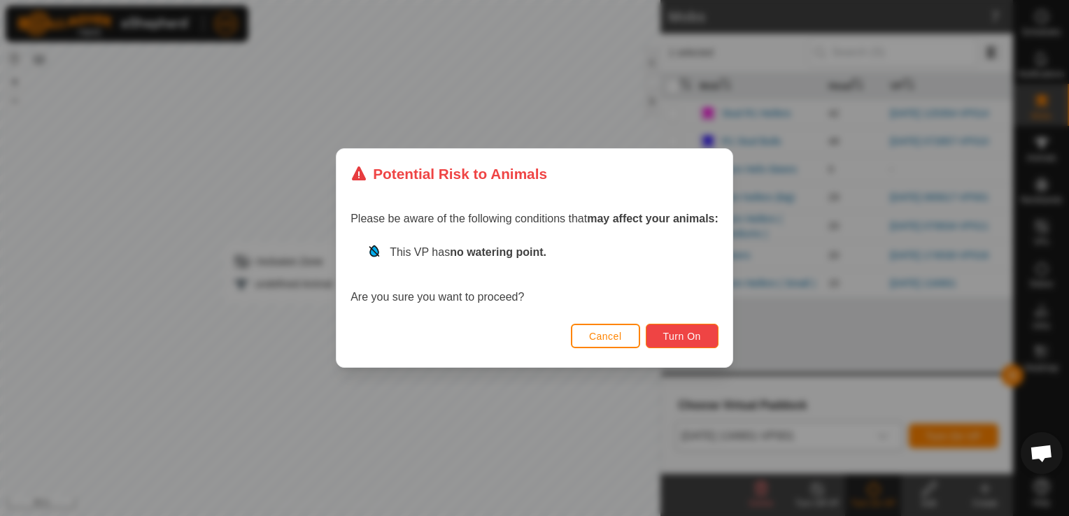
click at [694, 344] on button "Turn On" at bounding box center [682, 336] width 73 height 24
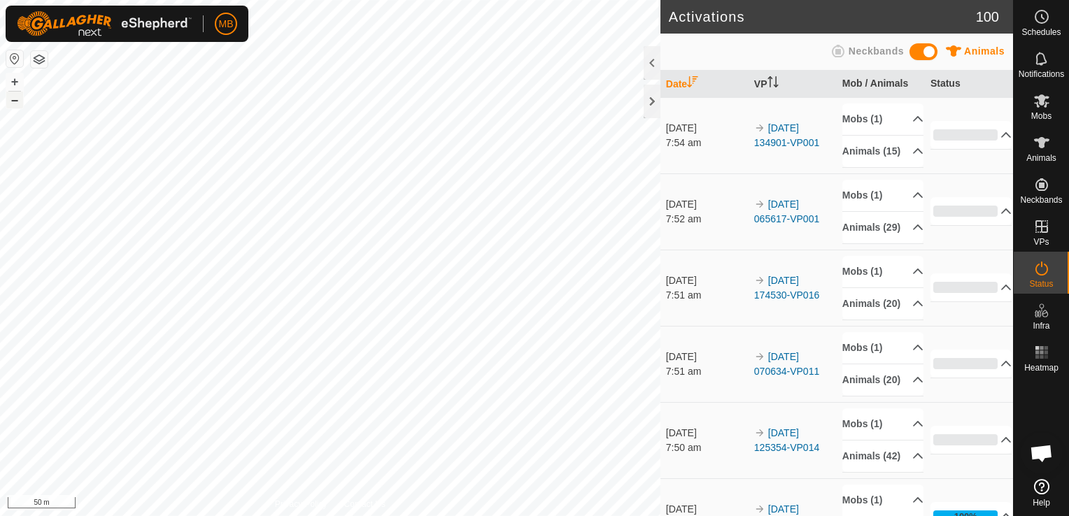
click at [15, 104] on button "–" at bounding box center [14, 100] width 17 height 17
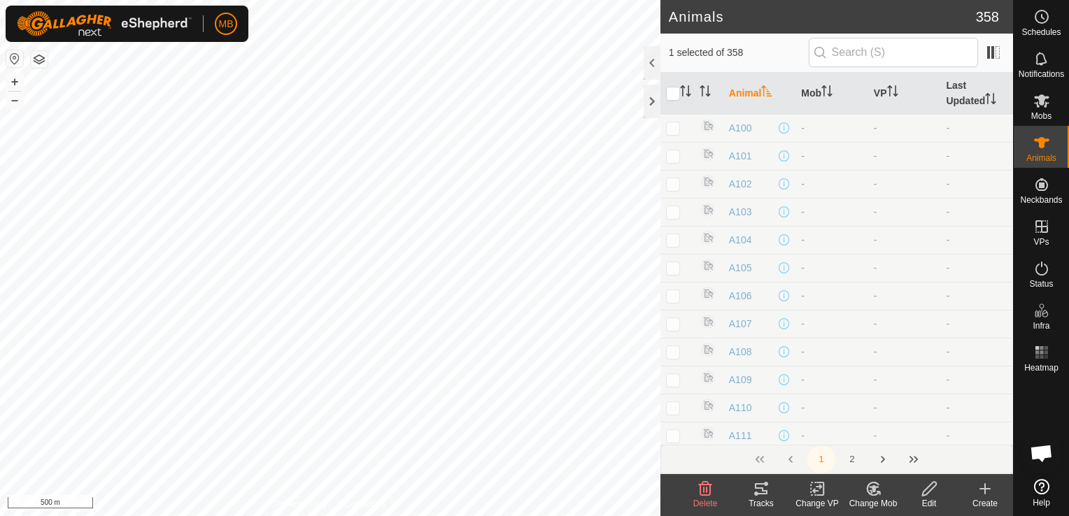
click at [706, 495] on icon at bounding box center [705, 489] width 13 height 14
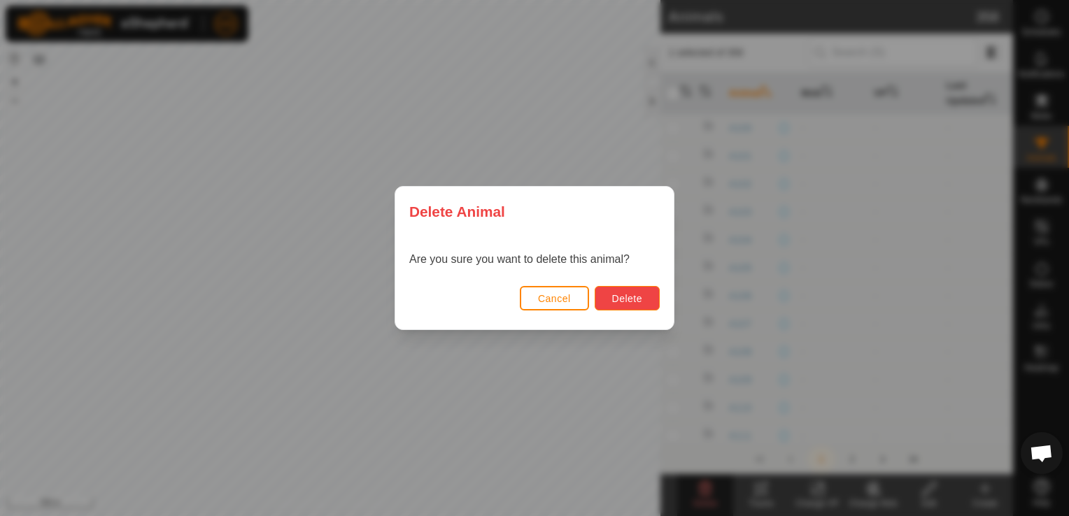
click at [648, 306] on button "Delete" at bounding box center [627, 298] width 65 height 24
